Goal: Transaction & Acquisition: Obtain resource

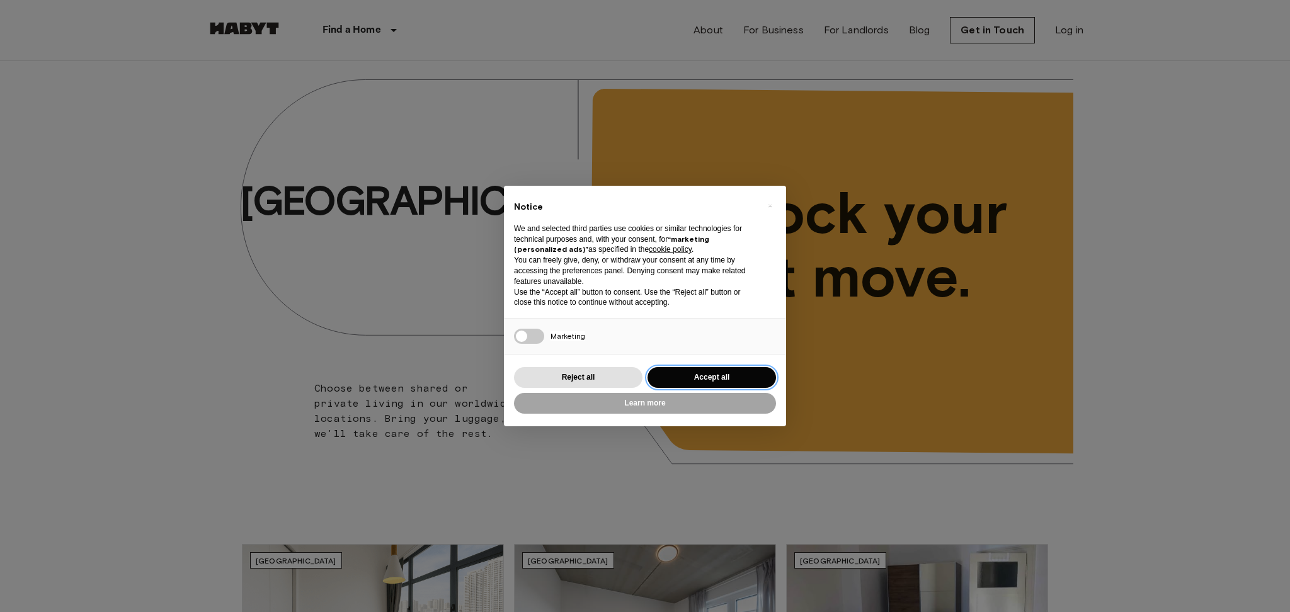
click at [716, 384] on button "Accept all" at bounding box center [712, 377] width 129 height 21
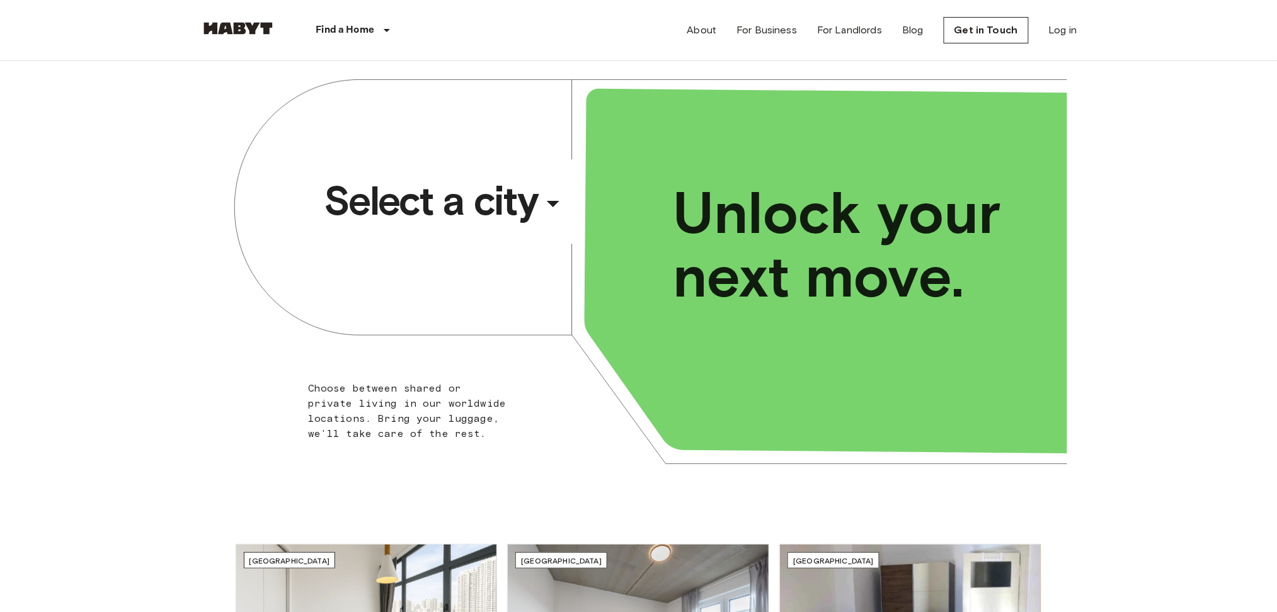
click at [543, 203] on div "​" at bounding box center [570, 214] width 130 height 26
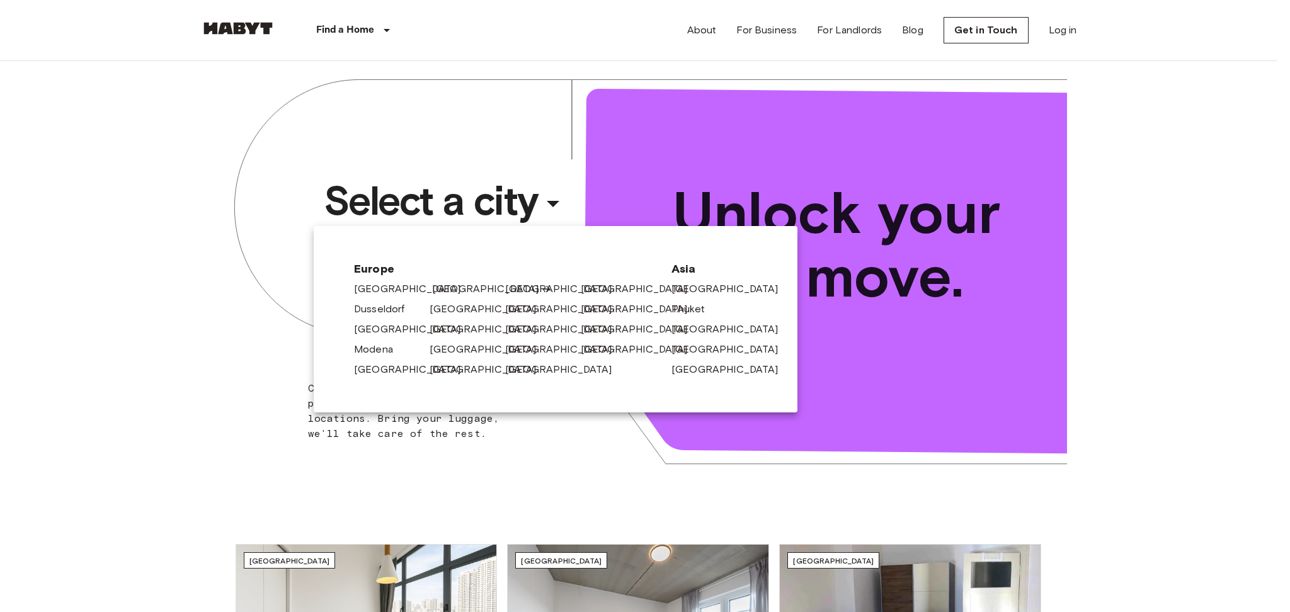
click at [449, 291] on link "[GEOGRAPHIC_DATA]" at bounding box center [492, 289] width 120 height 15
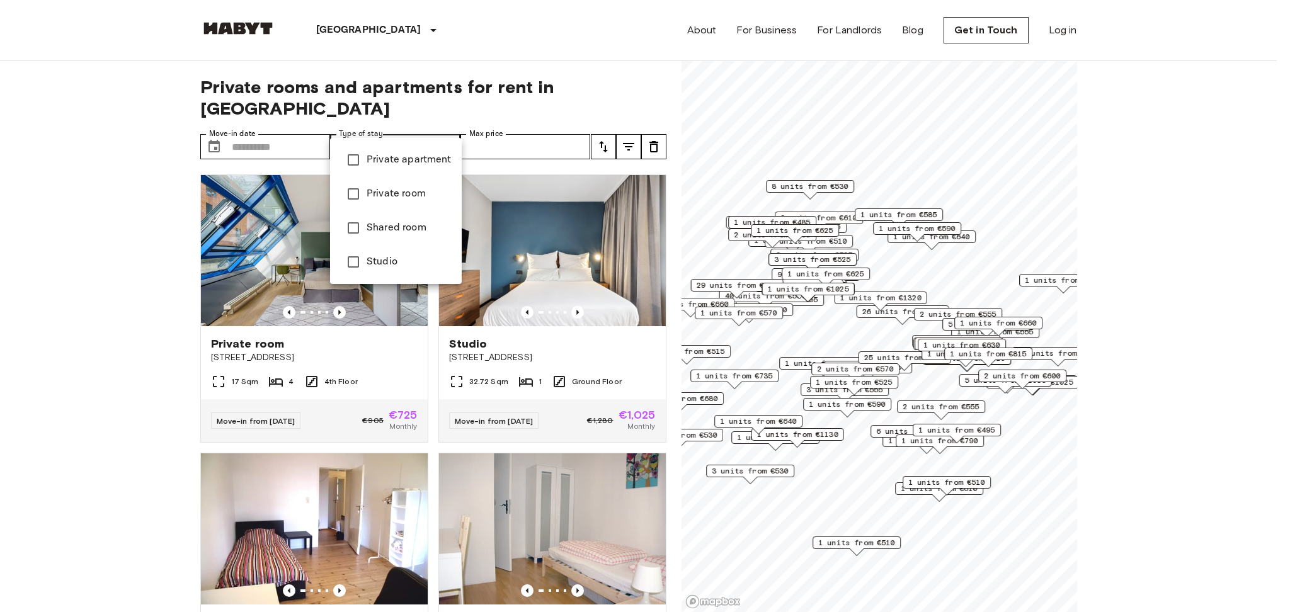
click at [398, 166] on span "Private apartment" at bounding box center [409, 159] width 85 height 15
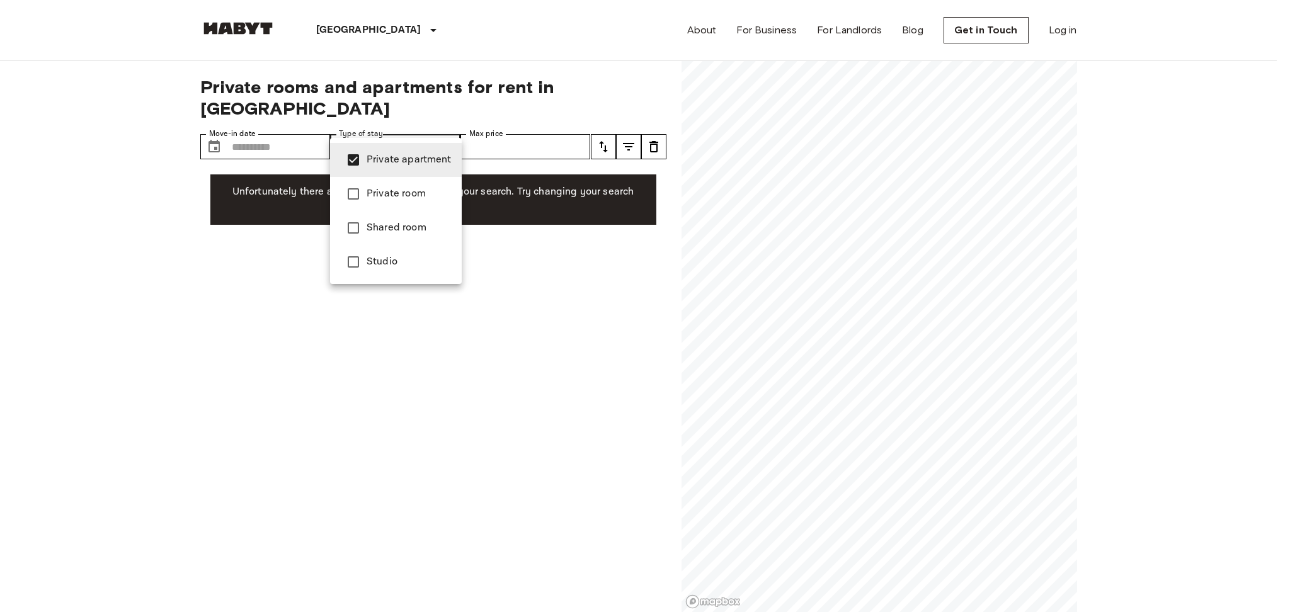
click at [306, 384] on div at bounding box center [645, 306] width 1290 height 612
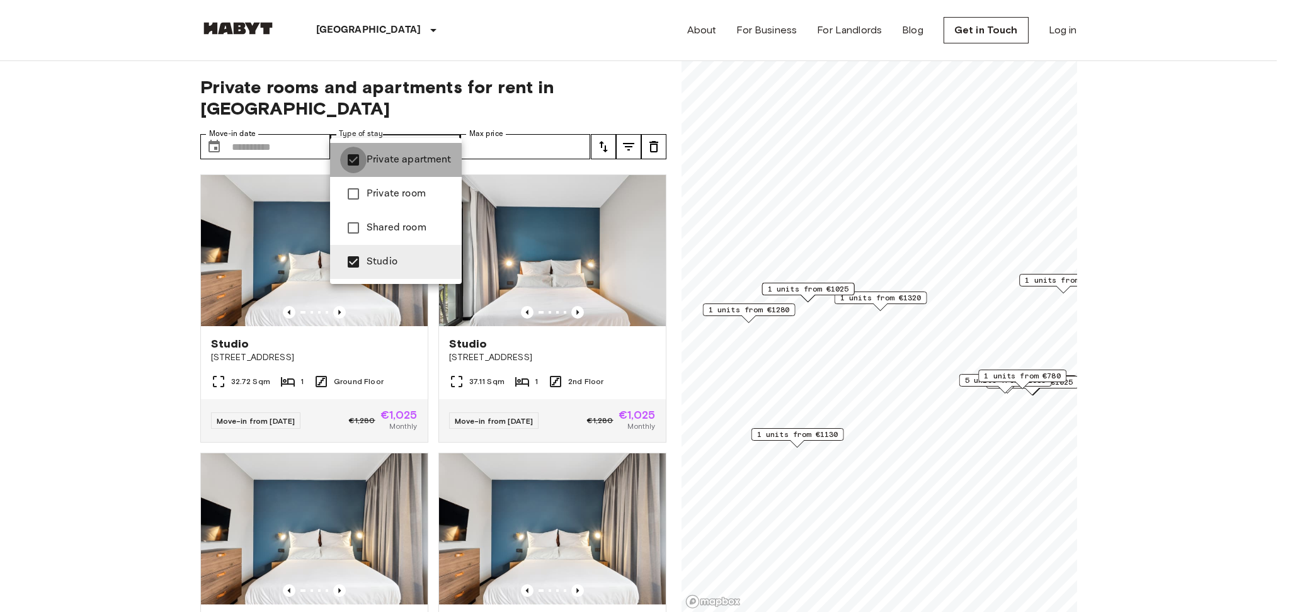
type input "******"
click at [106, 282] on div at bounding box center [645, 306] width 1290 height 612
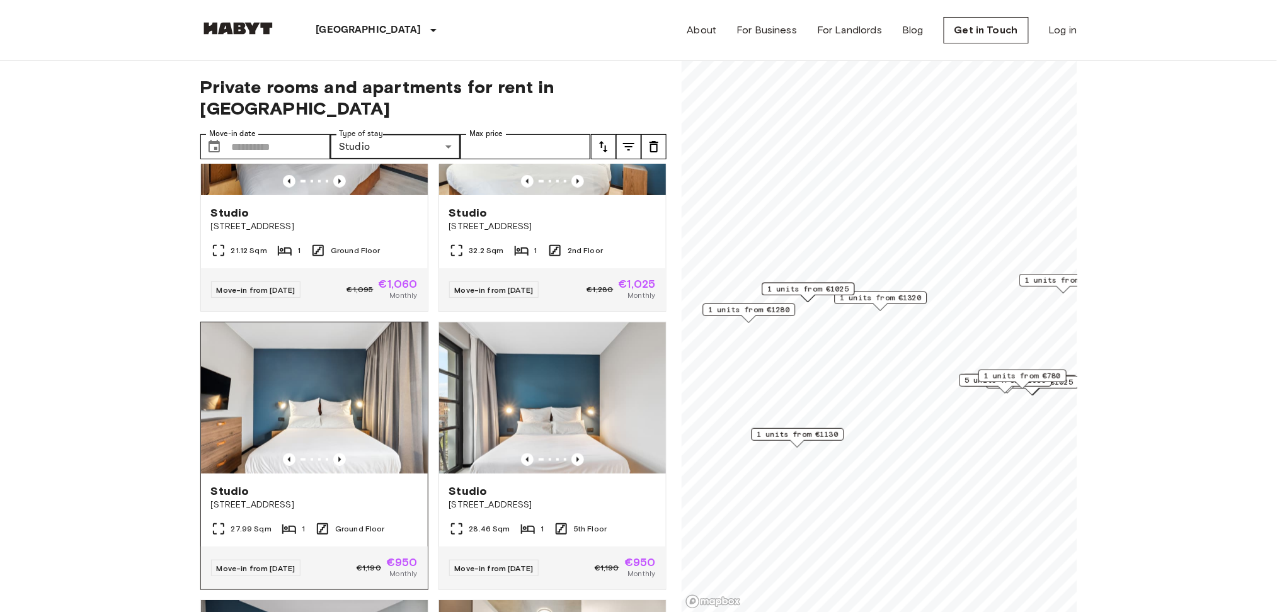
scroll to position [4033, 0]
